Goal: Navigation & Orientation: Find specific page/section

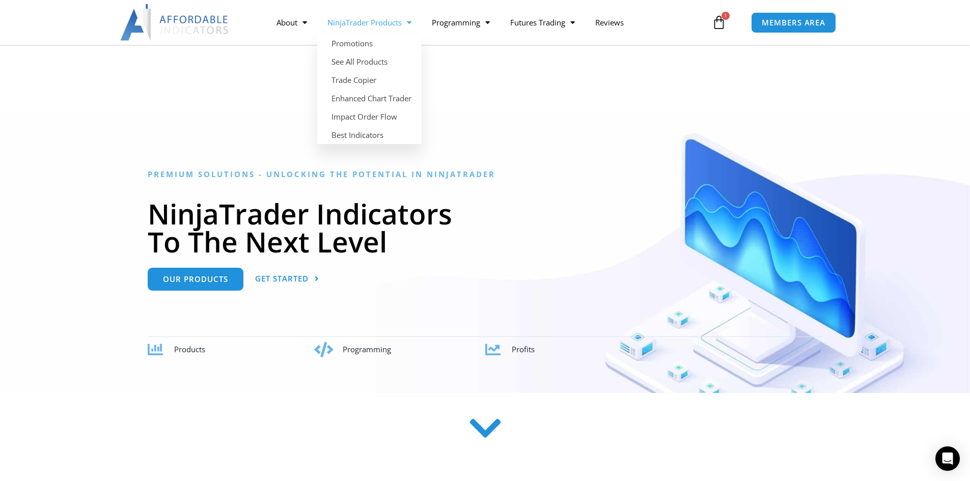
click at [408, 26] on span "Menu" at bounding box center [407, 23] width 10 height 18
click at [411, 27] on span "Menu" at bounding box center [407, 23] width 10 height 18
click at [411, 30] on span "Menu" at bounding box center [407, 23] width 10 height 18
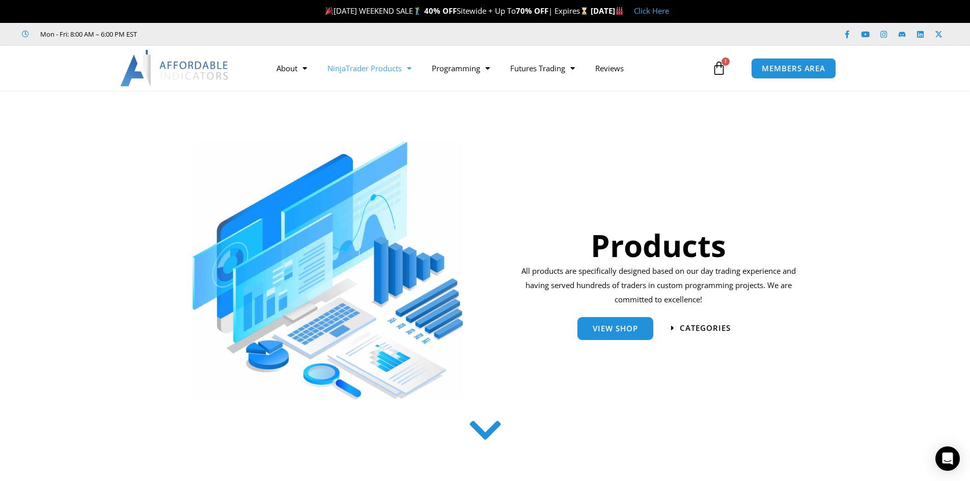
click at [717, 67] on icon at bounding box center [719, 68] width 14 height 14
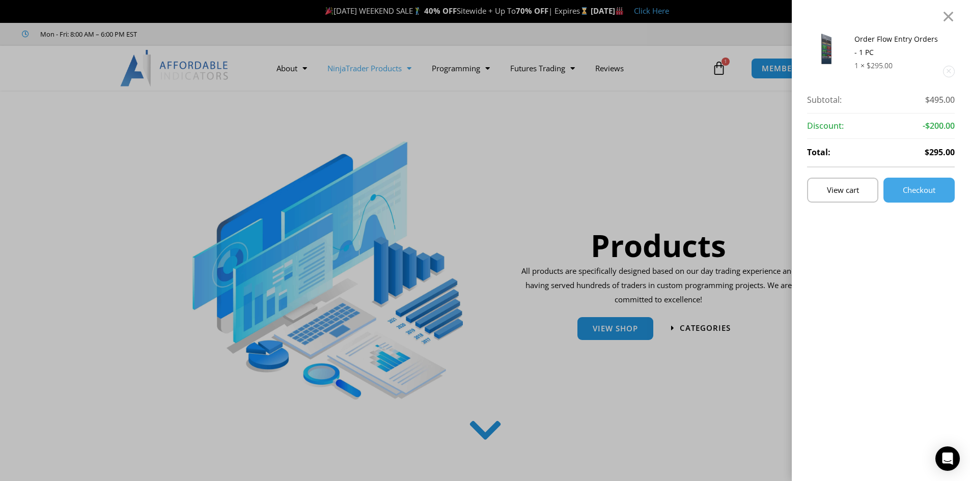
click at [717, 67] on div "Order Flow Entry Orders - 1 PC 1 × $ 295.00 Subtotal: $ 495.00 Subtotal: $495.0…" at bounding box center [485, 240] width 970 height 481
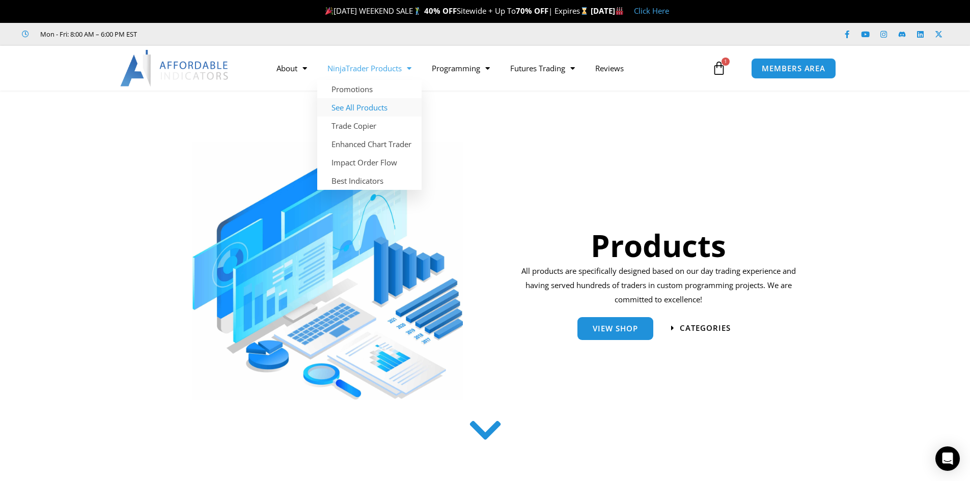
click at [371, 107] on link "See All Products" at bounding box center [369, 107] width 104 height 18
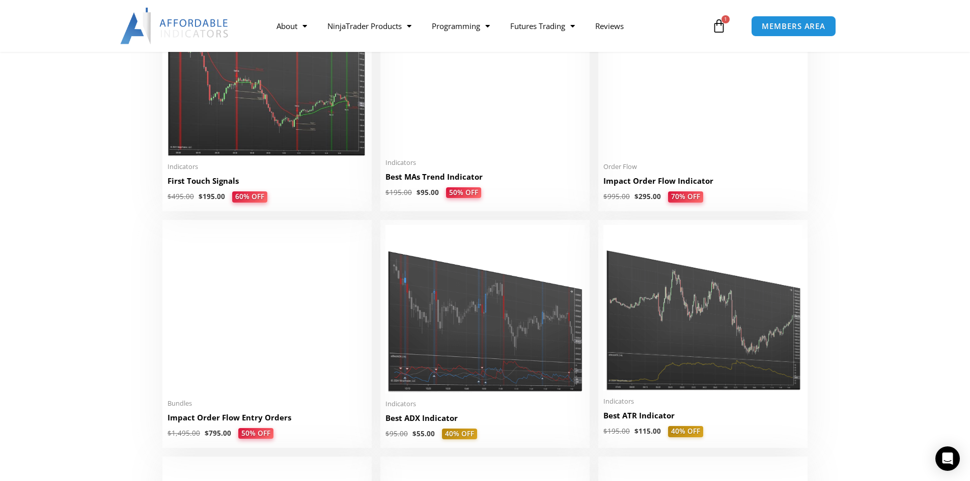
scroll to position [1629, 0]
